Goal: Task Accomplishment & Management: Manage account settings

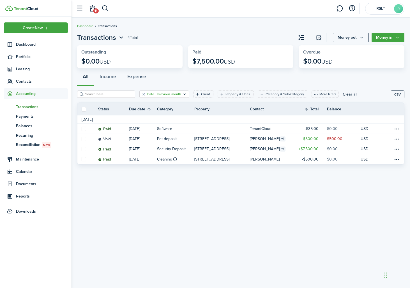
click at [179, 93] on filter-tag-value "Previous month" at bounding box center [169, 94] width 26 height 5
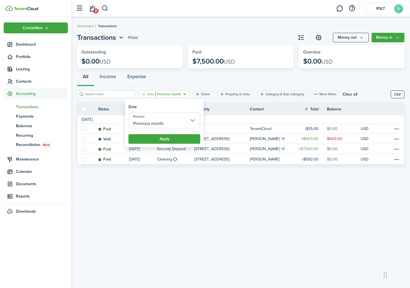
click at [184, 122] on input "Previous month" at bounding box center [164, 121] width 72 height 16
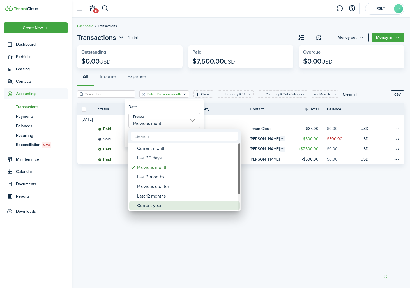
click at [176, 201] on div "Current year" at bounding box center [186, 206] width 99 height 10
type input "Current year"
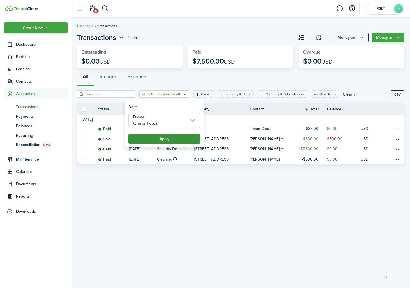
click at [185, 140] on button "Apply" at bounding box center [164, 139] width 72 height 10
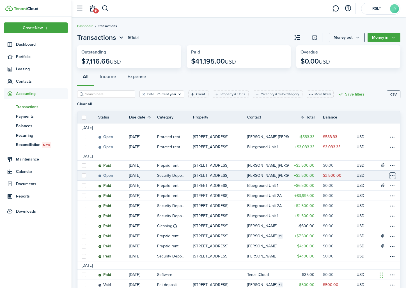
click at [392, 172] on table-menu-btn-icon at bounding box center [392, 175] width 7 height 7
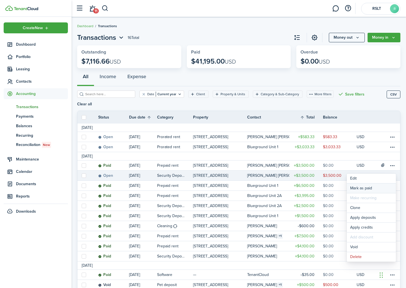
click at [379, 189] on link "Mark as paid" at bounding box center [371, 189] width 49 height 10
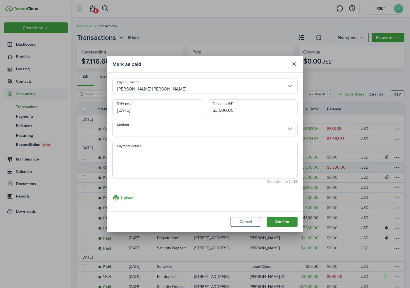
click at [272, 219] on button "Confirm" at bounding box center [282, 222] width 31 height 10
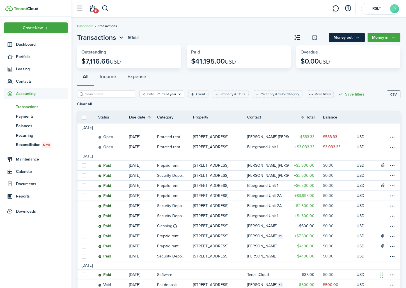
click at [345, 40] on button "Money out" at bounding box center [347, 38] width 36 height 10
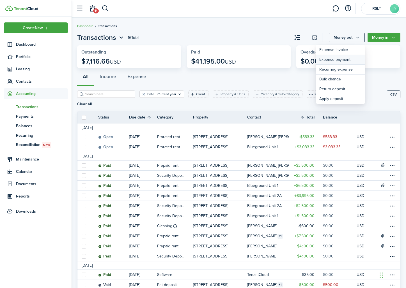
click at [343, 58] on link "Expense payment" at bounding box center [340, 60] width 49 height 10
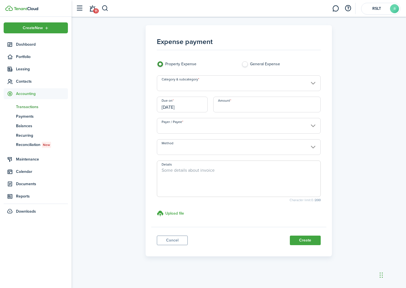
click at [213, 84] on input "Category & subcategory" at bounding box center [239, 83] width 164 height 16
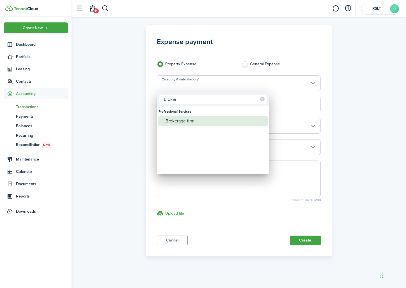
type input "broker"
click at [206, 120] on div "Brokerage firm" at bounding box center [214, 121] width 99 height 10
type input "Professional Services / Brokerage firm"
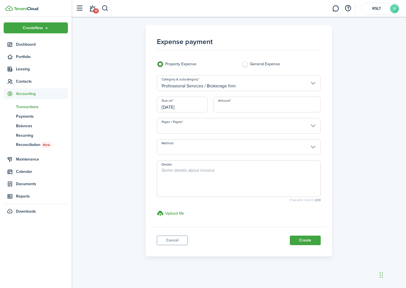
click at [199, 129] on input "Payer / Payee" at bounding box center [239, 126] width 164 height 16
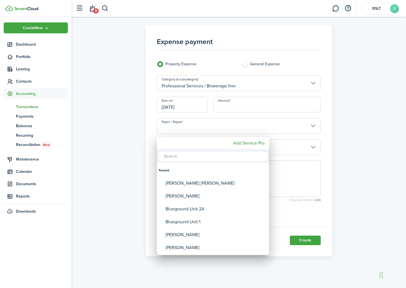
click at [198, 128] on div at bounding box center [203, 144] width 496 height 378
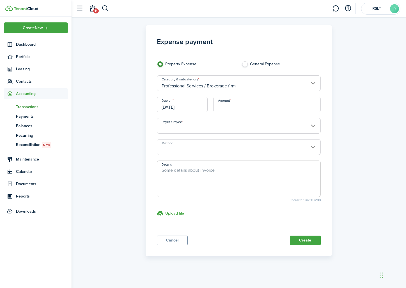
click at [196, 131] on input "Payer / Payee" at bounding box center [239, 126] width 164 height 16
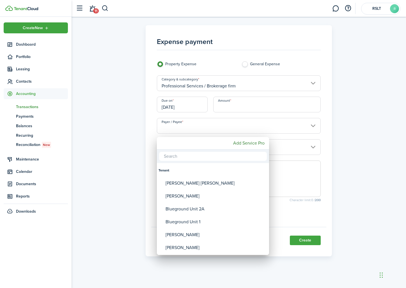
click at [229, 54] on div at bounding box center [203, 144] width 496 height 378
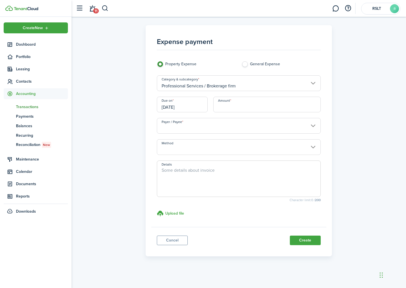
click at [245, 64] on label "General Expense" at bounding box center [280, 65] width 79 height 8
radio input "false"
radio input "true"
click at [239, 66] on div "General Expense" at bounding box center [281, 65] width 85 height 8
click at [197, 65] on label "Property Expense" at bounding box center [196, 65] width 79 height 8
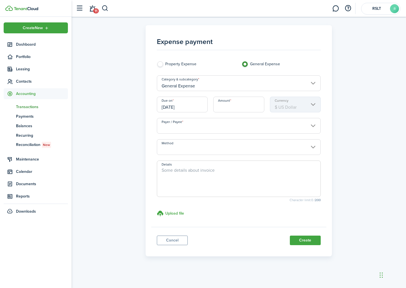
radio input "true"
click at [220, 107] on input "Amount" at bounding box center [266, 105] width 107 height 16
click at [252, 82] on input "Category & subcategory" at bounding box center [239, 83] width 164 height 16
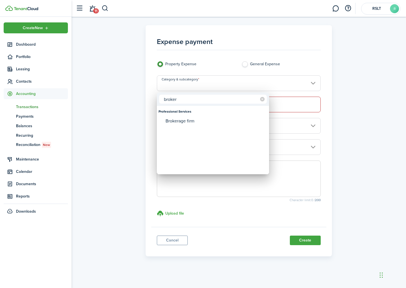
type input "broker"
click at [189, 118] on div "Brokerage firm" at bounding box center [214, 121] width 99 height 10
type input "Professional Services / Brokerage firm"
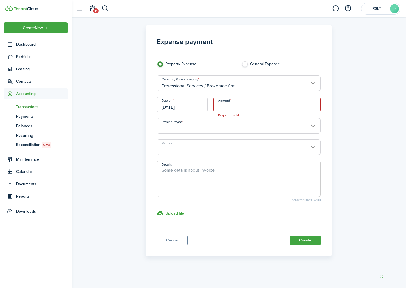
click at [242, 107] on input "Amount" at bounding box center [266, 105] width 107 height 16
click at [240, 123] on input "Payer / Payee" at bounding box center [239, 126] width 164 height 16
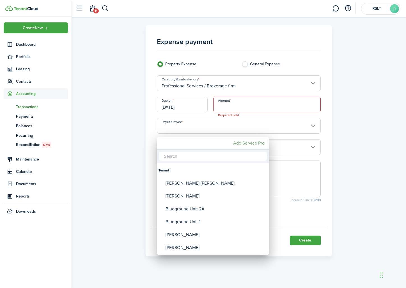
click at [248, 144] on mbsc-button "Add Service Pro" at bounding box center [249, 143] width 36 height 10
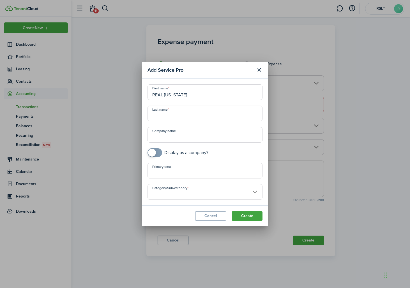
drag, startPoint x: 202, startPoint y: 95, endPoint x: 164, endPoint y: 96, distance: 37.9
click at [164, 96] on input "REAL [US_STATE]" at bounding box center [205, 92] width 115 height 16
type input "REAL"
paste input "[US_STATE]"
type input "[US_STATE]"
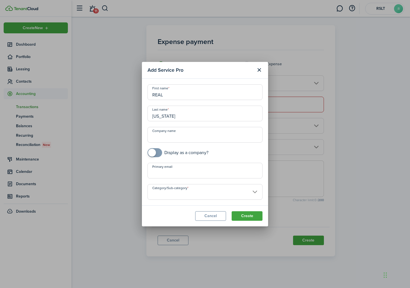
checkbox input "true"
click at [158, 155] on span at bounding box center [155, 152] width 6 height 9
drag, startPoint x: 187, startPoint y: 116, endPoint x: 135, endPoint y: 114, distance: 51.6
click at [135, 114] on div "Add Service Pro First name REAL Last name [US_STATE] Company name Display as a …" at bounding box center [205, 144] width 410 height 288
drag, startPoint x: 170, startPoint y: 91, endPoint x: 179, endPoint y: 97, distance: 11.0
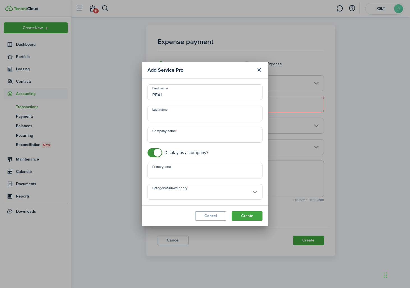
click at [177, 96] on input "REAL" at bounding box center [205, 92] width 115 height 16
click at [173, 137] on input "Company name" at bounding box center [205, 135] width 115 height 16
click at [225, 194] on input "Category/Sub-category" at bounding box center [205, 192] width 115 height 16
type input "REAL [US_STATE]"
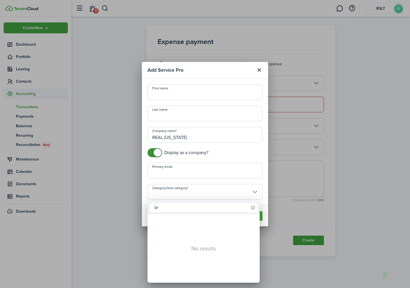
type input "b"
type input "p"
type input "b"
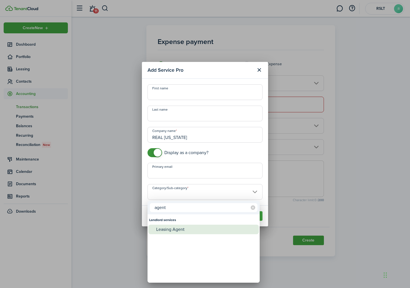
type input "agent"
click at [214, 227] on div "Leasing Agent" at bounding box center [205, 230] width 99 height 10
type input "Landlord services -> Leasing Agent"
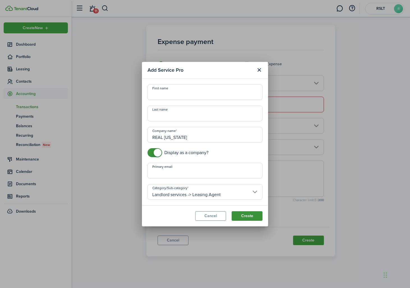
click at [246, 219] on button "Create" at bounding box center [247, 216] width 31 height 10
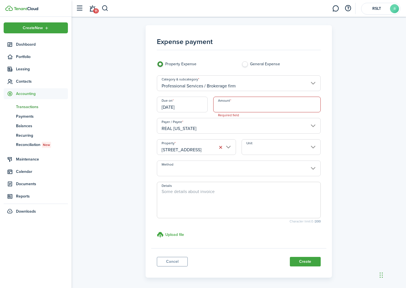
click at [239, 103] on input "Amount" at bounding box center [266, 105] width 107 height 16
click at [283, 151] on input "Unit" at bounding box center [280, 147] width 79 height 16
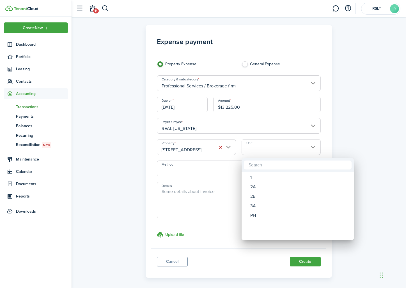
click at [260, 118] on div at bounding box center [203, 144] width 496 height 378
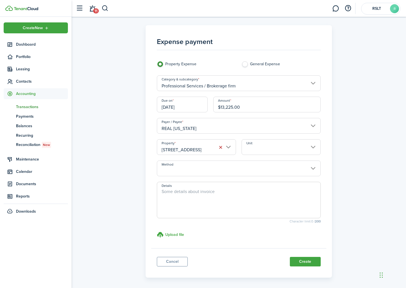
drag, startPoint x: 261, startPoint y: 108, endPoint x: 213, endPoint y: 110, distance: 47.4
click at [213, 110] on input "$13,225.00" at bounding box center [266, 105] width 107 height 16
click at [259, 148] on input "Unit" at bounding box center [280, 147] width 79 height 16
type input "$5,625.00"
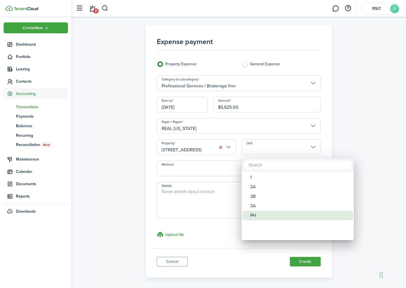
click at [263, 213] on div "PH" at bounding box center [299, 216] width 99 height 10
type input "PH"
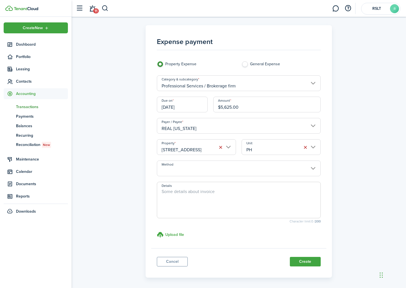
click at [222, 165] on input "Method" at bounding box center [239, 169] width 164 height 16
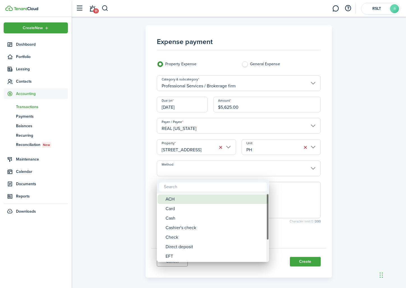
click at [208, 201] on div "ACH" at bounding box center [214, 200] width 99 height 10
type input "ACH"
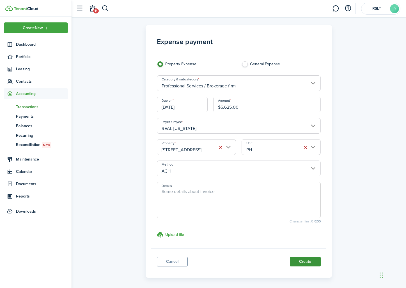
click at [312, 267] on button "Create" at bounding box center [305, 262] width 31 height 10
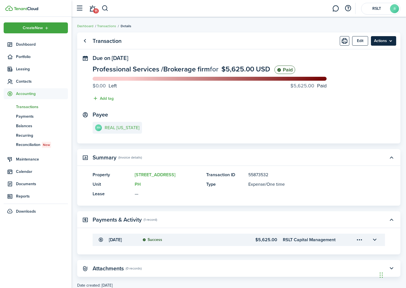
click at [388, 40] on menu-btn "Actions" at bounding box center [383, 41] width 25 height 10
click at [385, 30] on transaction-view-wrapper "Transaction Edit Actions Due on [DATE] Professional Services / Brokerage firm f…" at bounding box center [239, 161] width 334 height 262
click at [30, 106] on span "Transactions" at bounding box center [42, 107] width 52 height 6
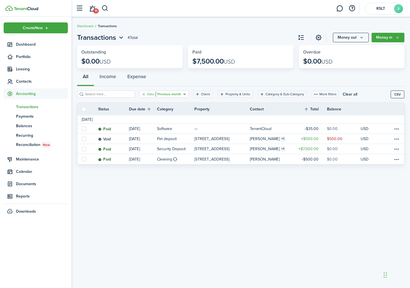
click at [162, 95] on filter-tag-value "Previous month" at bounding box center [169, 94] width 26 height 5
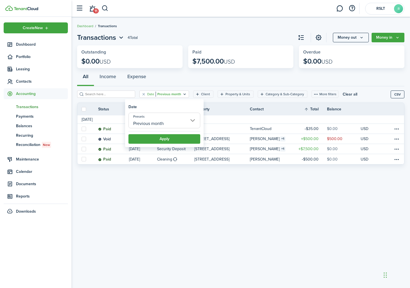
click at [179, 122] on input "Previous month" at bounding box center [164, 121] width 72 height 16
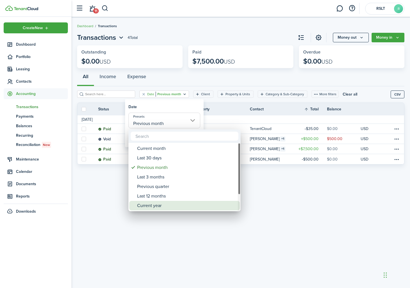
click at [162, 205] on div "Current year" at bounding box center [186, 206] width 99 height 10
type input "Current year"
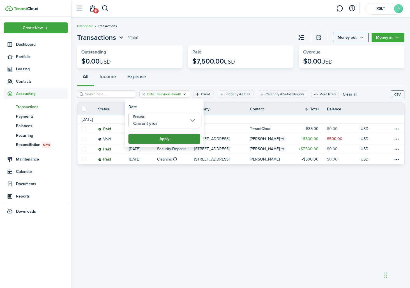
click at [177, 143] on button "Apply" at bounding box center [164, 139] width 72 height 10
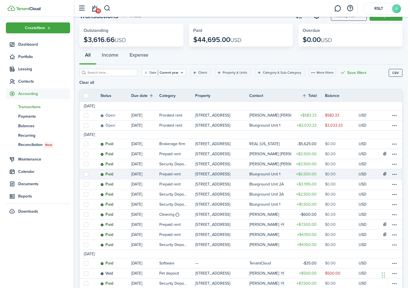
scroll to position [43, 0]
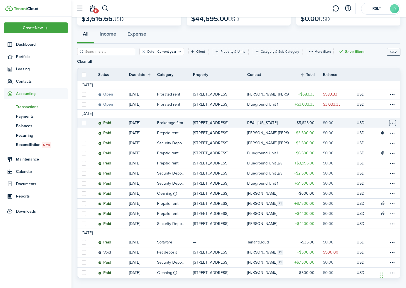
click at [393, 120] on table-menu-btn-icon at bounding box center [392, 123] width 7 height 7
click at [369, 126] on button "Edit" at bounding box center [371, 126] width 49 height 10
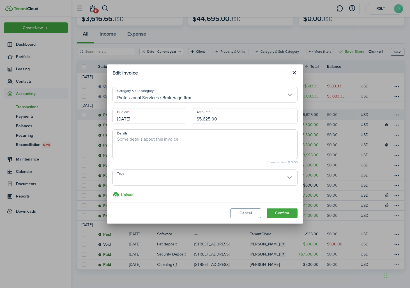
click at [165, 119] on input "[DATE]" at bounding box center [149, 116] width 74 height 16
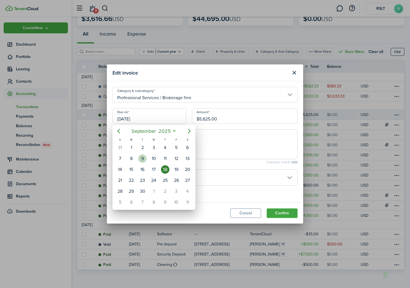
click at [142, 159] on div "9" at bounding box center [142, 159] width 8 height 8
type input "[DATE]"
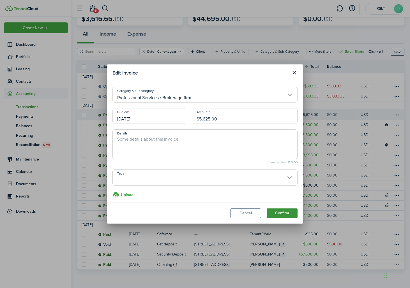
click at [290, 216] on button "Confirm" at bounding box center [282, 214] width 31 height 10
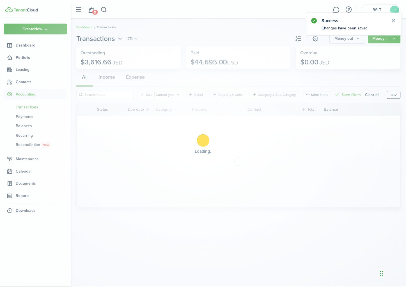
scroll to position [0, 0]
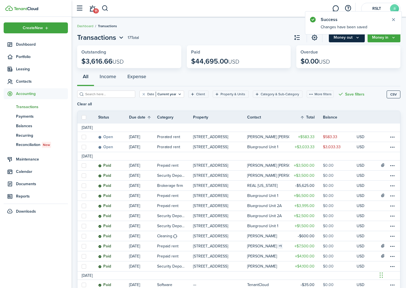
click at [355, 38] on button "Money out" at bounding box center [347, 38] width 36 height 10
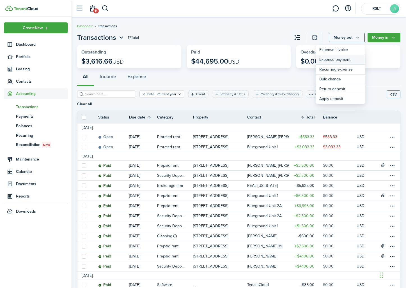
click at [351, 59] on link "Expense payment" at bounding box center [340, 60] width 49 height 10
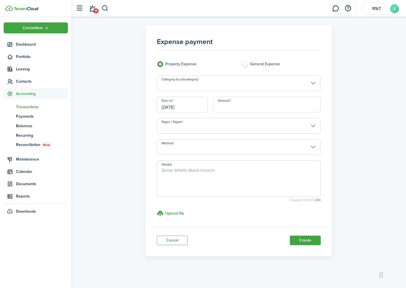
click at [227, 79] on input "Category & subcategory" at bounding box center [239, 83] width 164 height 16
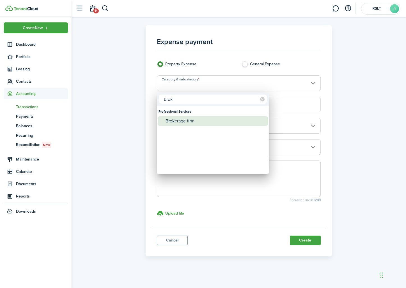
type input "brok"
click at [211, 123] on div "Brokerage firm" at bounding box center [214, 121] width 99 height 10
type input "Professional Services / Brokerage firm"
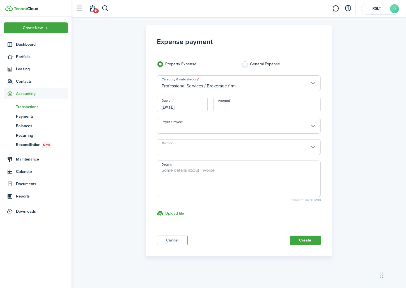
click at [232, 110] on input "Amount" at bounding box center [266, 105] width 107 height 16
click at [230, 122] on input "Payer / Payee" at bounding box center [239, 126] width 164 height 16
type input "$4,100.00"
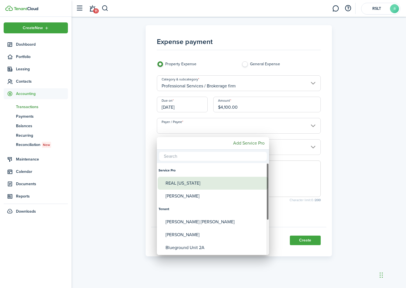
click at [207, 184] on div "REAL [US_STATE]" at bounding box center [214, 183] width 99 height 13
type input "REAL [US_STATE]"
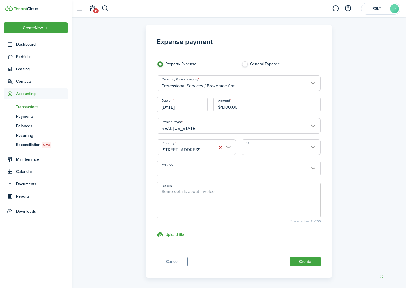
click at [254, 151] on input "Unit" at bounding box center [280, 147] width 79 height 16
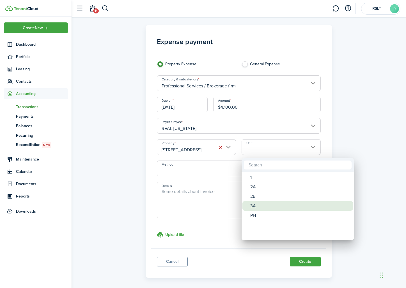
click at [259, 208] on div "3A" at bounding box center [299, 206] width 99 height 10
type input "3A"
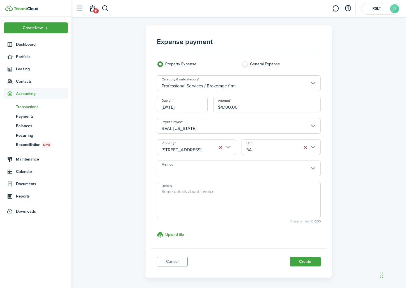
click at [289, 173] on input "Method" at bounding box center [239, 169] width 164 height 16
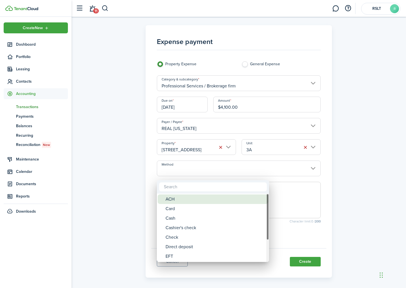
click at [225, 199] on div "ACH" at bounding box center [214, 200] width 99 height 10
type input "ACH"
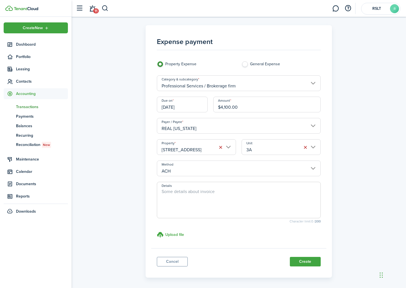
click at [189, 111] on input "[DATE]" at bounding box center [182, 105] width 51 height 16
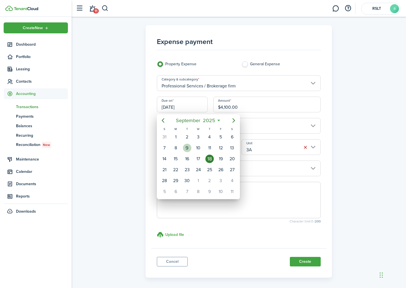
click at [190, 150] on div "9" at bounding box center [187, 148] width 8 height 8
type input "[DATE]"
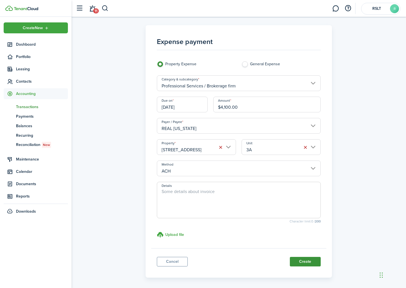
click at [300, 265] on button "Create" at bounding box center [305, 262] width 31 height 10
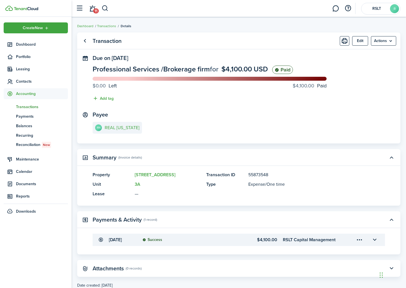
click at [35, 106] on span "Transactions" at bounding box center [42, 107] width 52 height 6
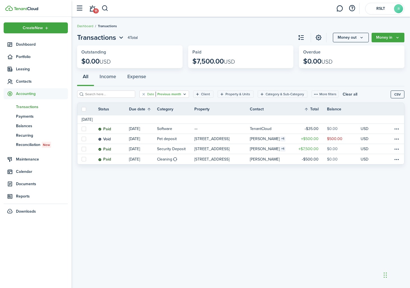
click at [179, 95] on filter-tag-value "Previous month" at bounding box center [169, 94] width 26 height 5
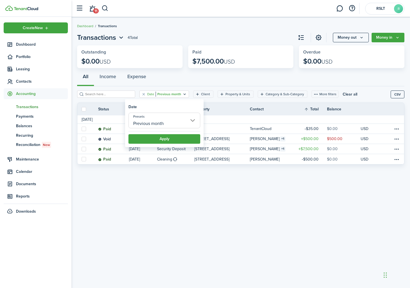
click at [171, 119] on input "Previous month" at bounding box center [164, 121] width 72 height 16
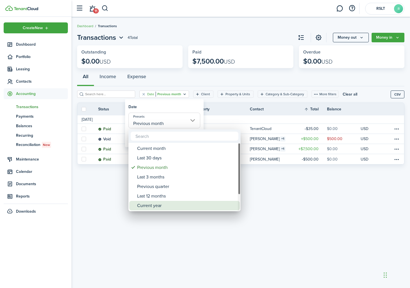
click at [166, 205] on div "Current year" at bounding box center [186, 206] width 99 height 10
type input "Current year"
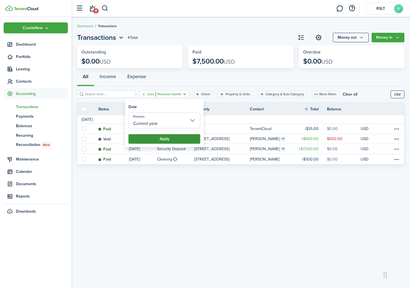
click at [178, 141] on button "Apply" at bounding box center [164, 139] width 72 height 10
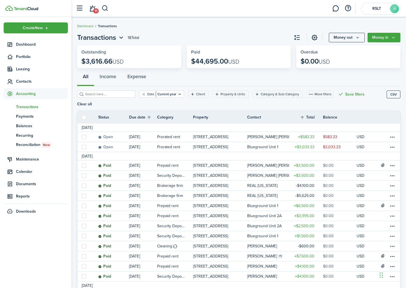
click at [199, 79] on div "All Income Expense" at bounding box center [238, 78] width 323 height 17
click at [379, 41] on button "Money in" at bounding box center [383, 38] width 33 height 10
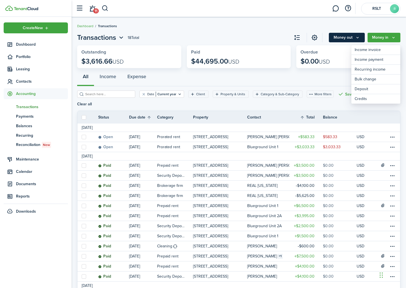
click at [354, 40] on button "Money out" at bounding box center [347, 38] width 36 height 10
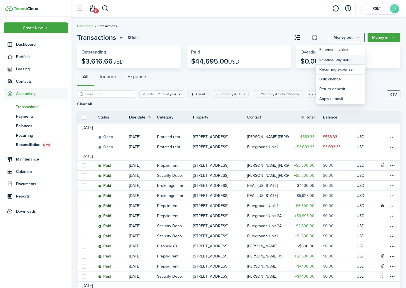
click at [346, 58] on link "Expense payment" at bounding box center [340, 60] width 49 height 10
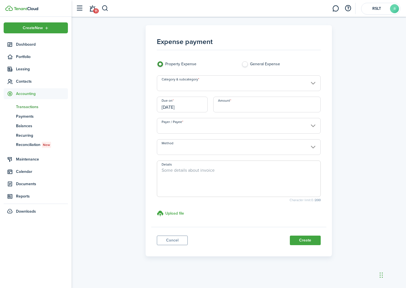
click at [204, 85] on input "Category & subcategory" at bounding box center [239, 83] width 164 height 16
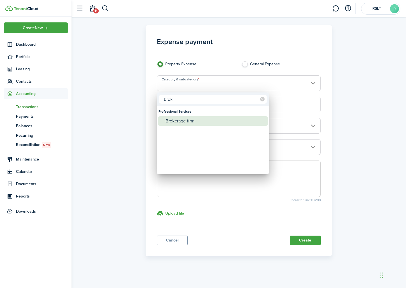
type input "brok"
click at [197, 119] on div "Brokerage firm" at bounding box center [214, 121] width 99 height 10
type input "Professional Services / Brokerage firm"
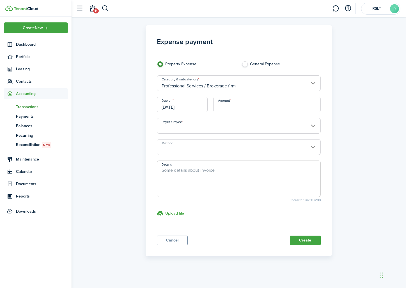
click at [240, 109] on input "Amount" at bounding box center [266, 105] width 107 height 16
click at [218, 125] on input "Payer / Payee" at bounding box center [239, 126] width 164 height 16
type input "$3,500.00"
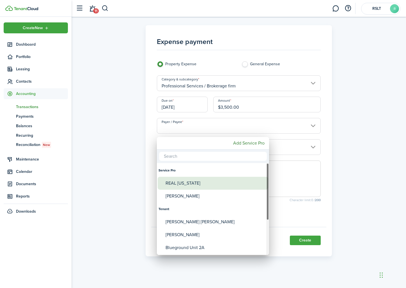
click at [185, 182] on div "REAL [US_STATE]" at bounding box center [214, 183] width 99 height 13
type input "REAL [US_STATE]"
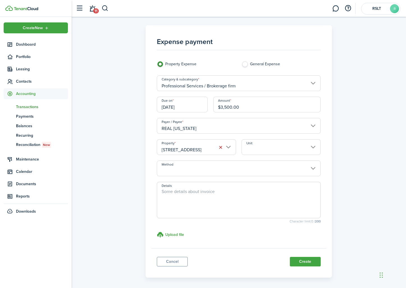
click at [264, 152] on input "Unit" at bounding box center [280, 147] width 79 height 16
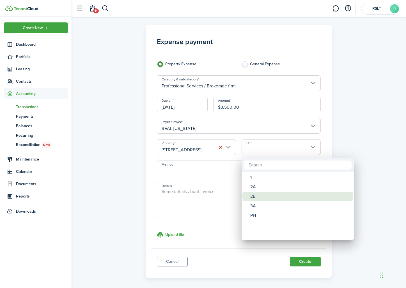
click at [252, 198] on div "2B" at bounding box center [299, 197] width 99 height 10
type input "2B"
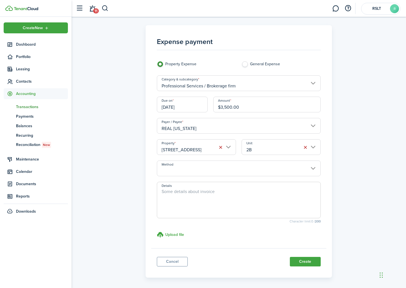
click at [261, 168] on input "Method" at bounding box center [239, 169] width 164 height 16
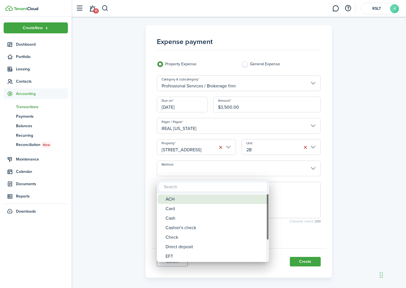
click at [216, 198] on div "ACH" at bounding box center [214, 200] width 99 height 10
type input "ACH"
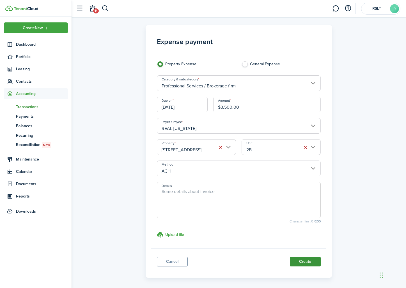
click at [302, 264] on button "Create" at bounding box center [305, 262] width 31 height 10
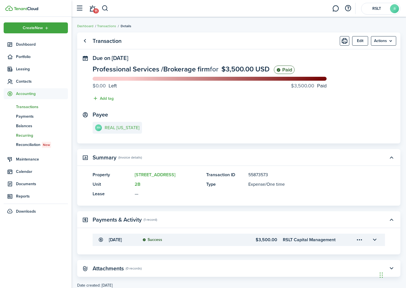
click at [41, 135] on span "Recurring" at bounding box center [42, 136] width 52 height 6
